Goal: Task Accomplishment & Management: Use online tool/utility

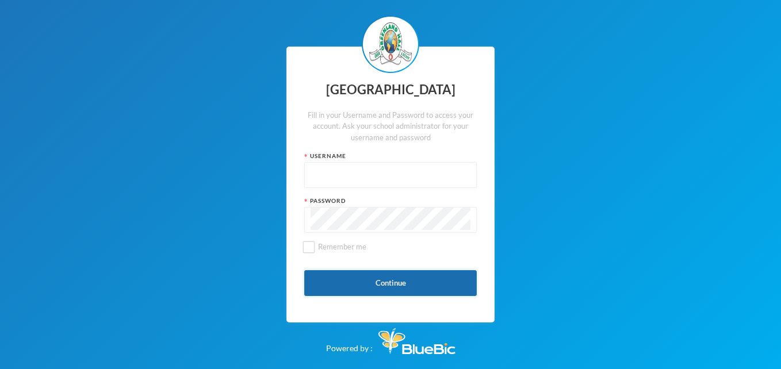
type input "glh25cs27"
click at [404, 278] on button "Continue" at bounding box center [390, 283] width 173 height 26
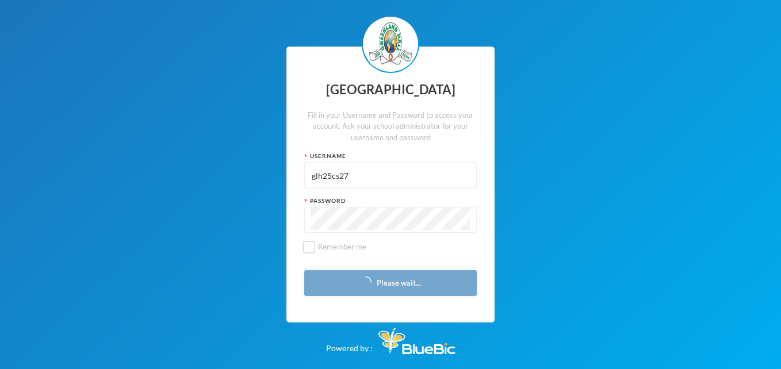
click at [404, 278] on button "Please wait..." at bounding box center [390, 283] width 173 height 26
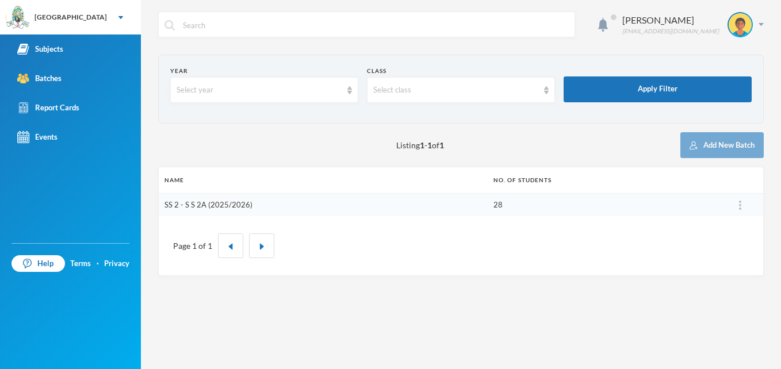
click at [197, 208] on link "SS 2 - S S 2A (2025/2026)" at bounding box center [209, 204] width 88 height 9
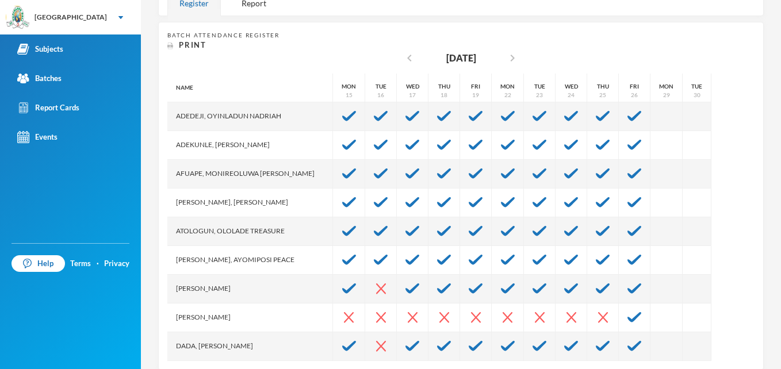
scroll to position [207, 0]
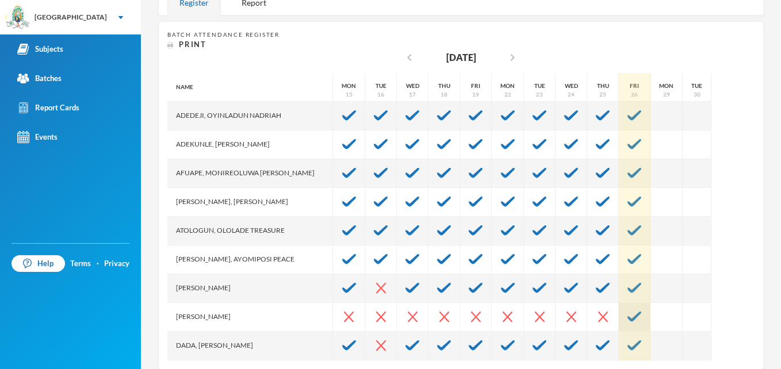
click at [628, 316] on img at bounding box center [635, 317] width 14 height 10
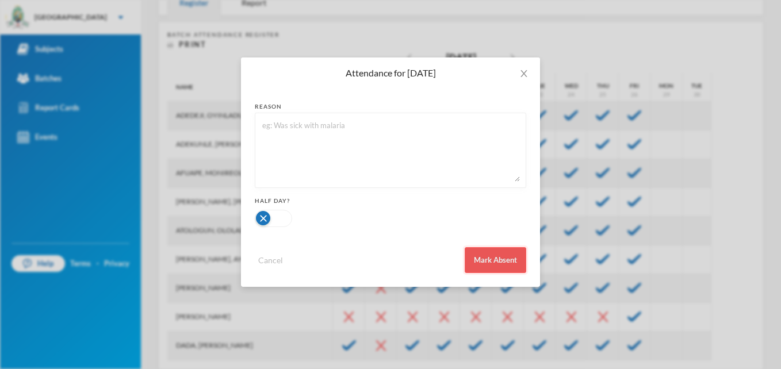
click at [503, 255] on button "Mark Absent" at bounding box center [496, 260] width 62 height 26
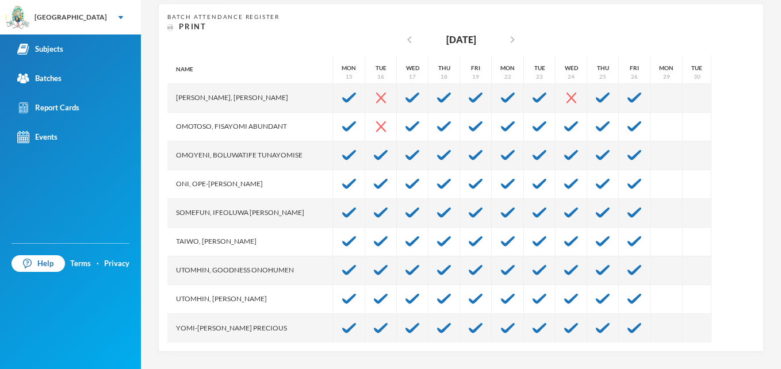
scroll to position [575, 0]
